Goal: Navigation & Orientation: Understand site structure

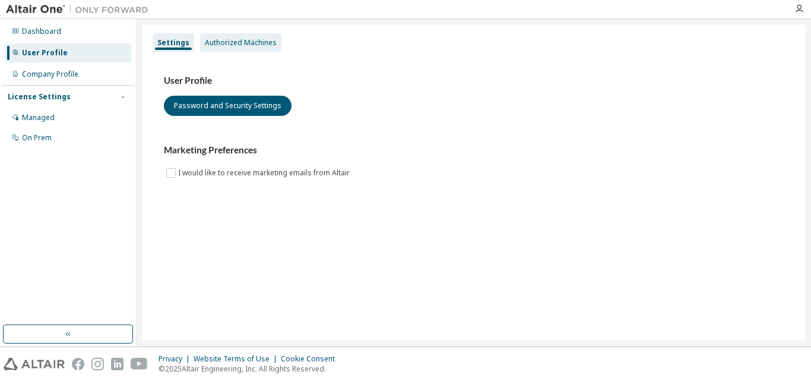
click at [229, 49] on div "Authorized Machines" at bounding box center [240, 42] width 81 height 19
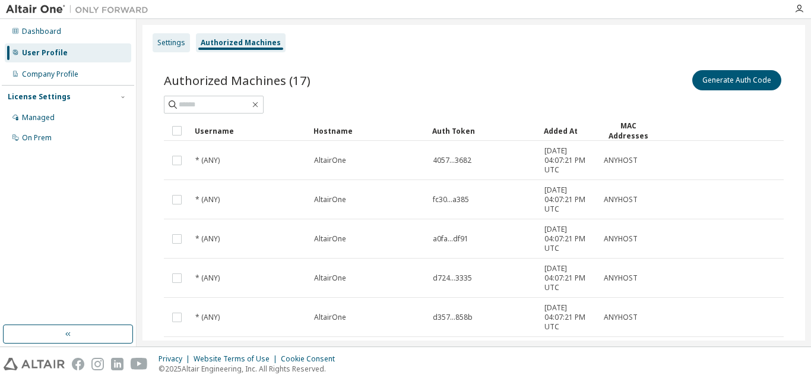
click at [165, 45] on div "Settings" at bounding box center [171, 43] width 28 height 10
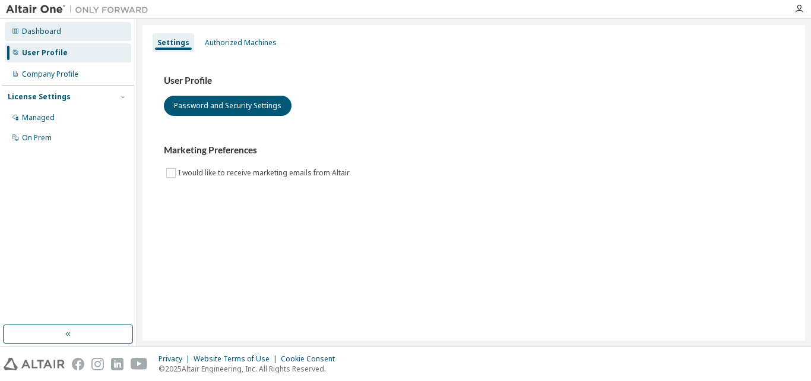
click at [38, 29] on div "Dashboard" at bounding box center [41, 32] width 39 height 10
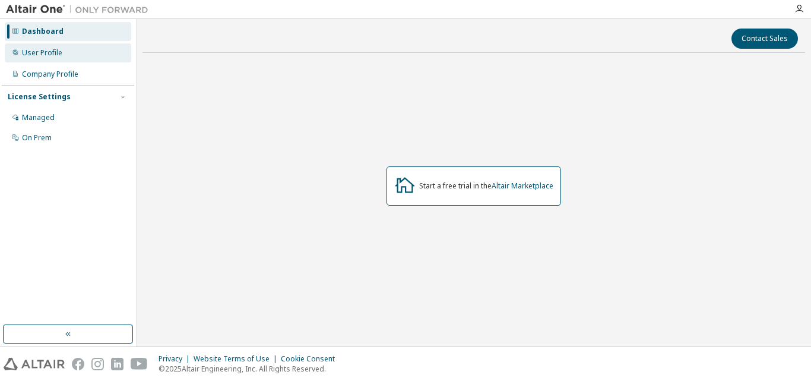
click at [43, 50] on div "User Profile" at bounding box center [42, 53] width 40 height 10
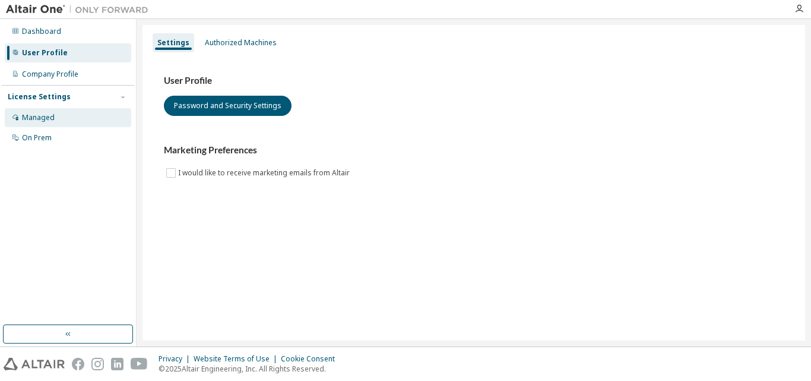
click at [80, 119] on div "Managed" at bounding box center [68, 117] width 127 height 19
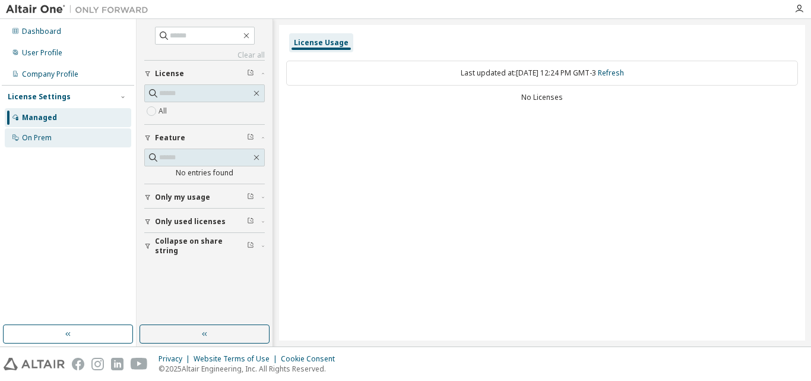
click at [64, 138] on div "On Prem" at bounding box center [68, 137] width 127 height 19
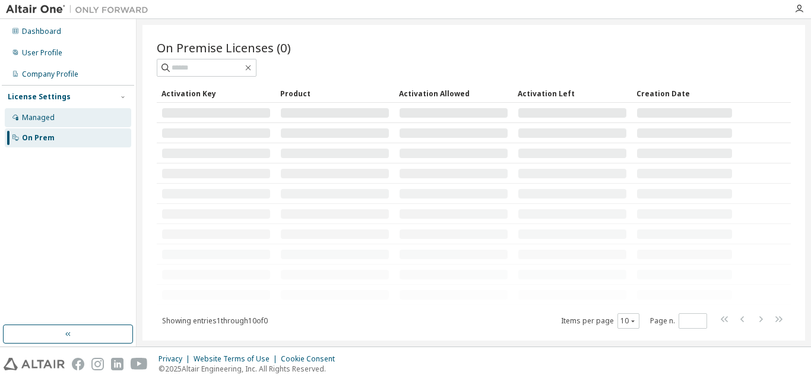
click at [65, 113] on div "Managed" at bounding box center [68, 117] width 127 height 19
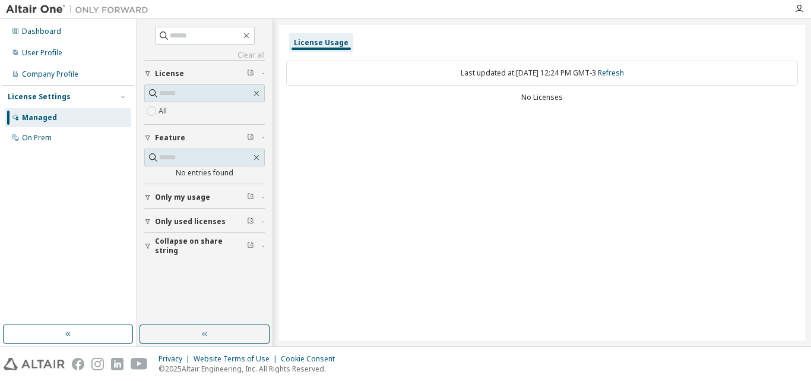
click at [317, 37] on div "License Usage" at bounding box center [321, 42] width 64 height 19
click at [61, 79] on div "Company Profile" at bounding box center [68, 74] width 127 height 19
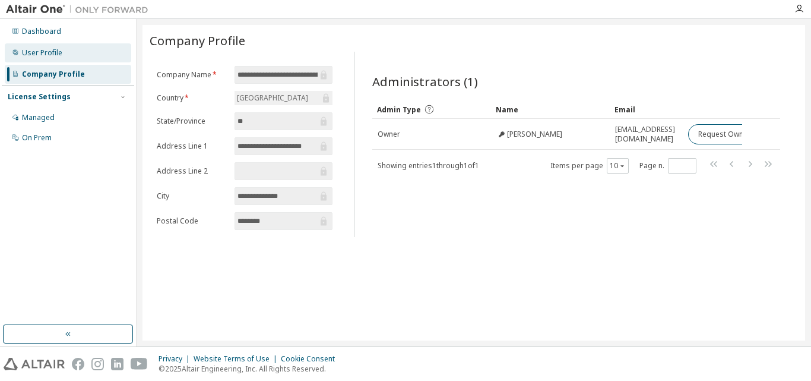
click at [58, 57] on div "User Profile" at bounding box center [42, 53] width 40 height 10
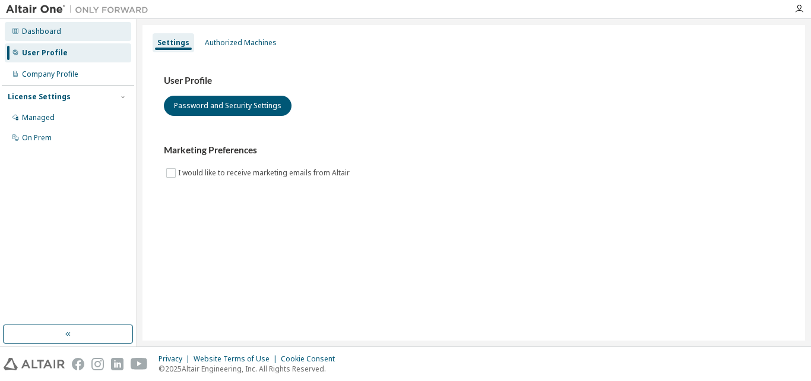
click at [63, 34] on div "Dashboard" at bounding box center [68, 31] width 127 height 19
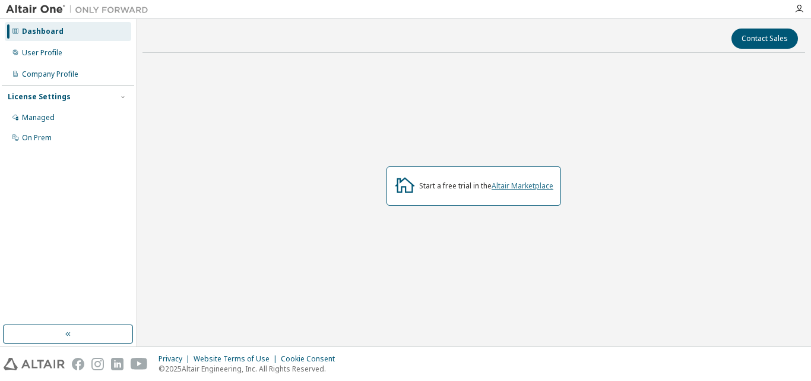
click at [519, 187] on link "Altair Marketplace" at bounding box center [523, 186] width 62 height 10
